Goal: Task Accomplishment & Management: Manage account settings

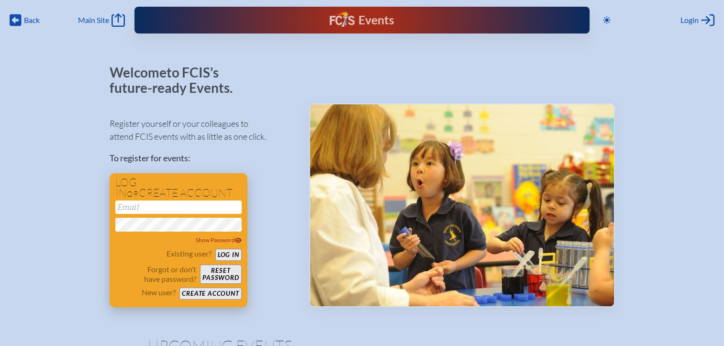
type input "[EMAIL_ADDRESS][DOMAIN_NAME]"
click at [227, 253] on button "Log in" at bounding box center [228, 255] width 26 height 12
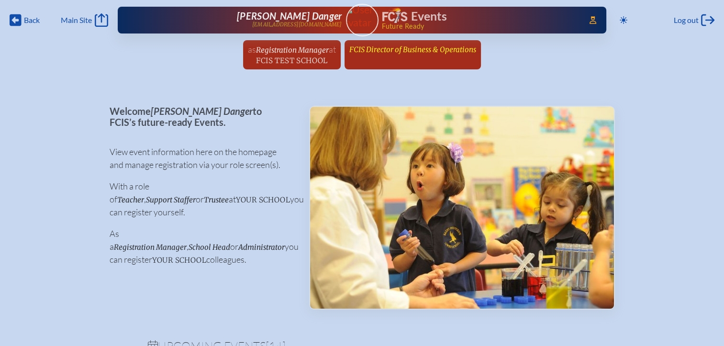
click at [396, 54] on link "FCIS Director of Business & Operations since February 4th, 2003" at bounding box center [412, 49] width 134 height 18
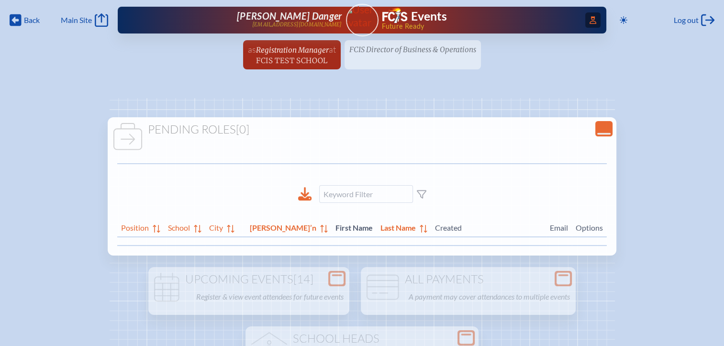
click at [585, 16] on span "Access Users..." at bounding box center [592, 19] width 15 height 15
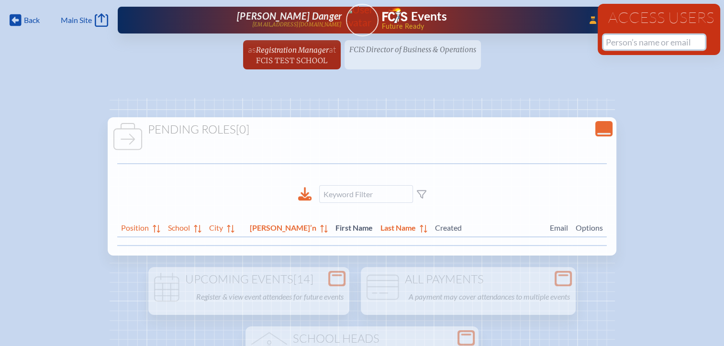
click at [616, 43] on input "text" at bounding box center [653, 42] width 101 height 14
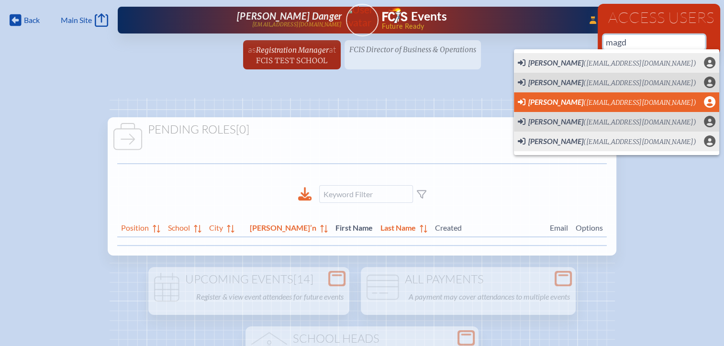
scroll to position [0, 7]
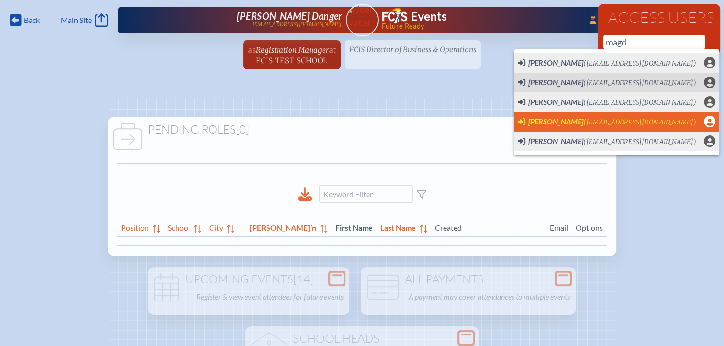
click at [556, 121] on span "[PERSON_NAME]" at bounding box center [555, 121] width 55 height 9
type input "[EMAIL_ADDRESS][DOMAIN_NAME]"
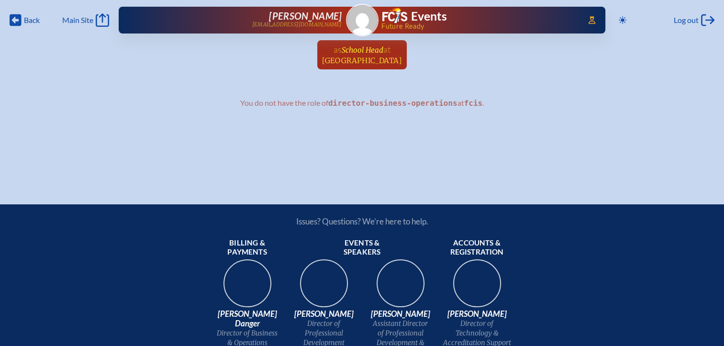
click at [362, 60] on span "[GEOGRAPHIC_DATA]" at bounding box center [362, 60] width 80 height 9
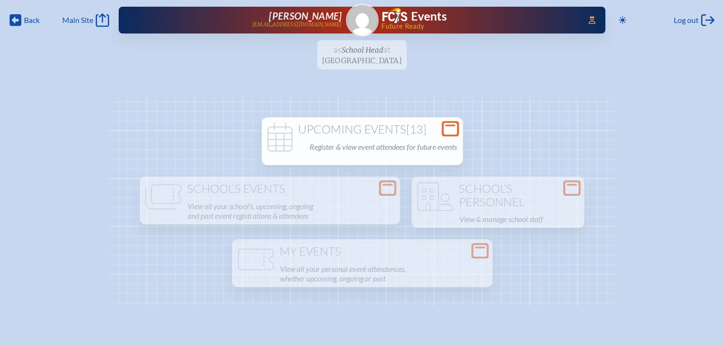
click at [446, 127] on icon at bounding box center [450, 129] width 13 height 12
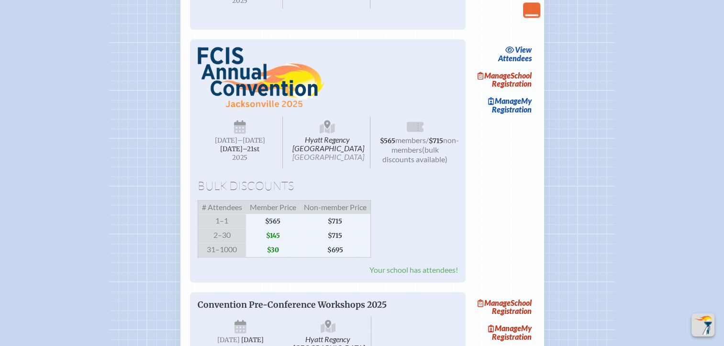
scroll to position [1244, 0]
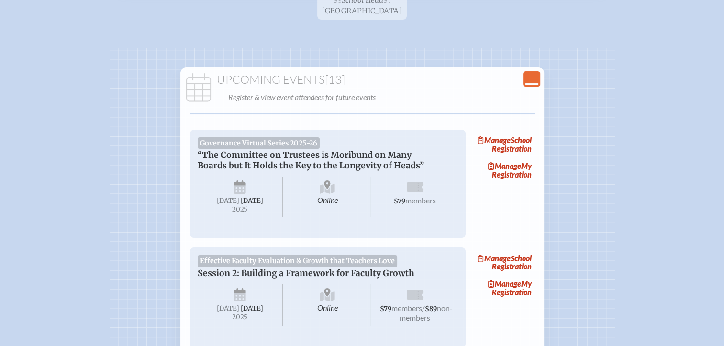
scroll to position [0, 0]
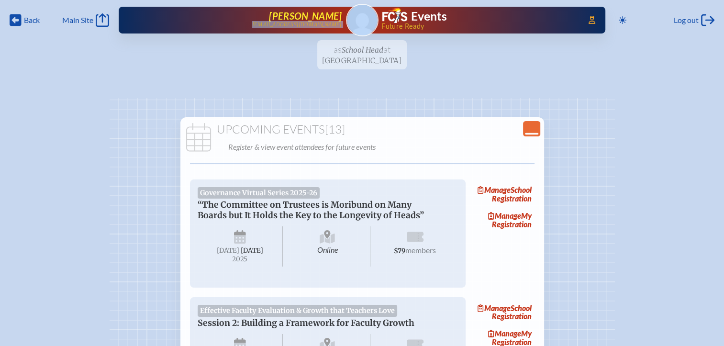
drag, startPoint x: 345, startPoint y: 24, endPoint x: 253, endPoint y: 24, distance: 91.9
click at [253, 24] on div "Access Users... [PERSON_NAME] [PERSON_NAME][EMAIL_ADDRESS][DOMAIN_NAME] Events …" at bounding box center [362, 20] width 487 height 27
copy p "[EMAIL_ADDRESS][DOMAIN_NAME]"
